Goal: Task Accomplishment & Management: Complete application form

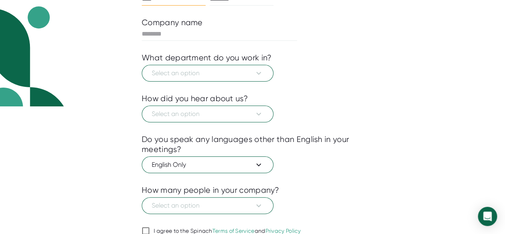
scroll to position [162, 0]
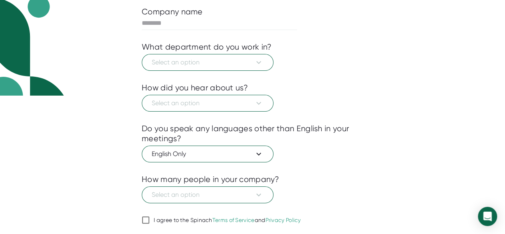
scroll to position [146, 0]
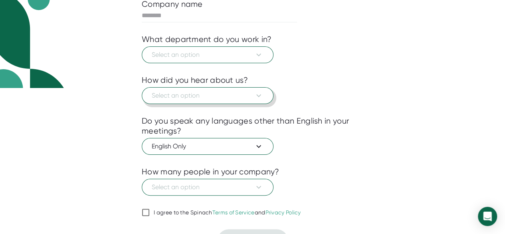
click at [264, 100] on button "Select an option" at bounding box center [208, 95] width 132 height 17
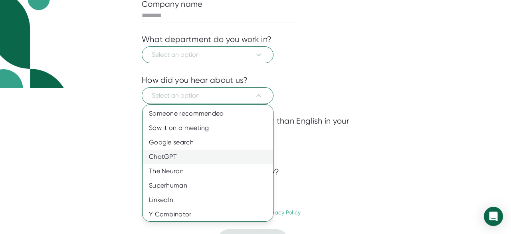
click at [173, 158] on div "ChatGPT" at bounding box center [211, 156] width 137 height 14
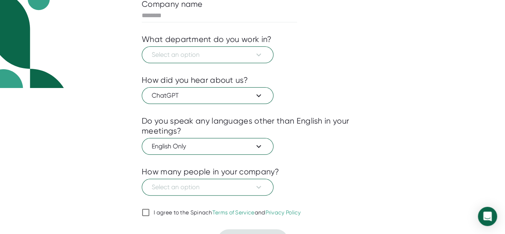
click at [274, 179] on div "Select an option" at bounding box center [253, 186] width 222 height 19
click at [149, 207] on input "I agree to the Spinach Terms of Service and Privacy Policy" at bounding box center [146, 212] width 8 height 10
checkbox input "true"
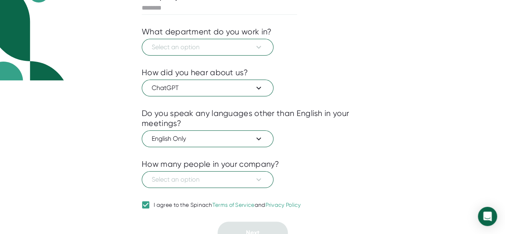
scroll to position [162, 0]
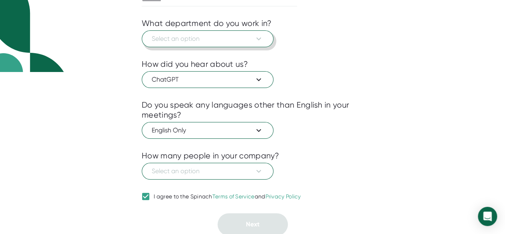
click at [197, 38] on span "Select an option" at bounding box center [208, 39] width 112 height 10
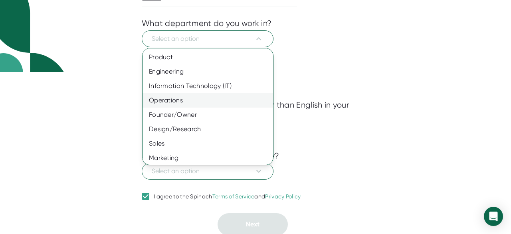
click at [172, 103] on div "Operations" at bounding box center [211, 100] width 137 height 14
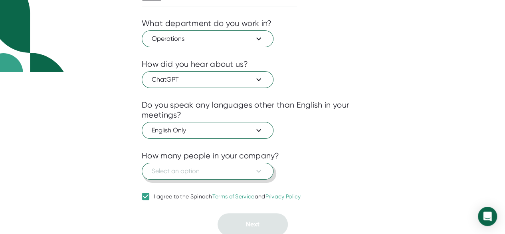
click at [263, 169] on icon at bounding box center [259, 171] width 10 height 10
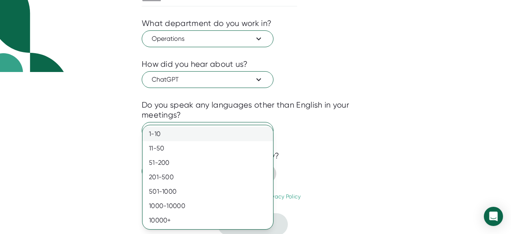
click at [205, 131] on div "1-10" at bounding box center [208, 134] width 131 height 14
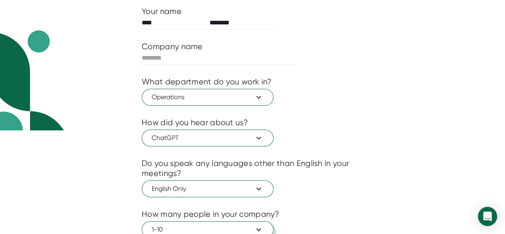
scroll to position [103, 0]
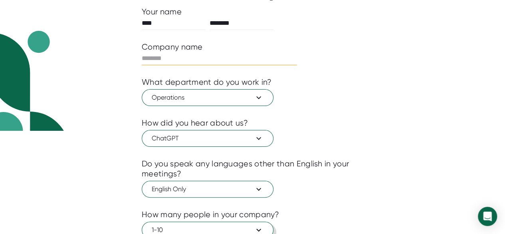
click at [184, 58] on input "text" at bounding box center [219, 58] width 155 height 13
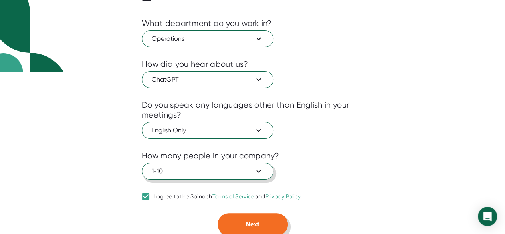
type input "****"
click at [271, 230] on button "Next" at bounding box center [253, 224] width 70 height 22
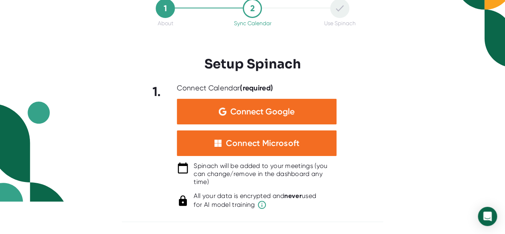
scroll to position [31, 0]
